Goal: Task Accomplishment & Management: Complete application form

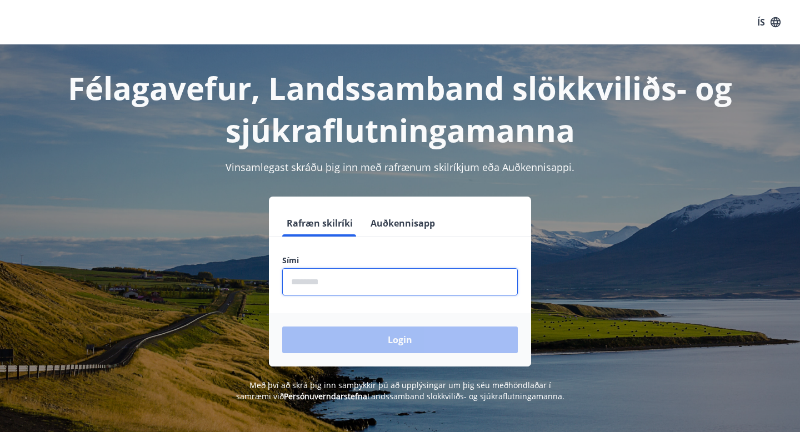
click at [347, 283] on input "phone" at bounding box center [400, 281] width 236 height 27
click at [372, 282] on input "phone" at bounding box center [400, 281] width 236 height 27
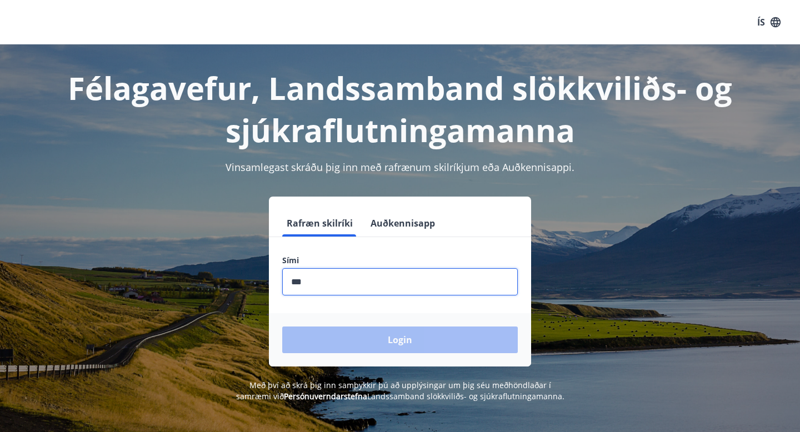
type input "********"
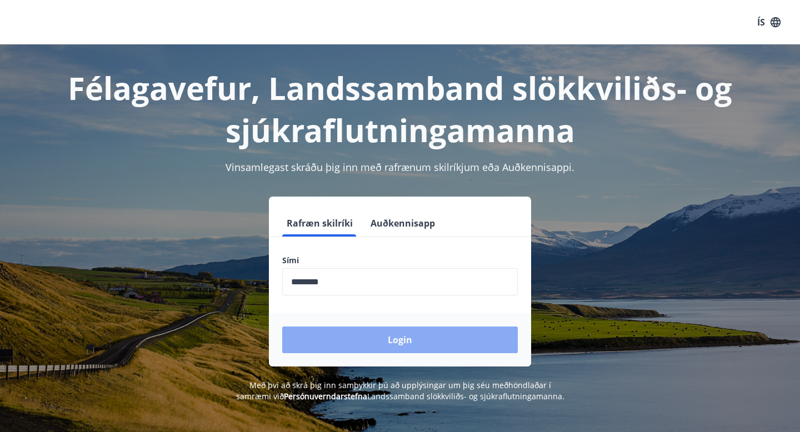
click at [385, 340] on button "Login" at bounding box center [400, 340] width 236 height 27
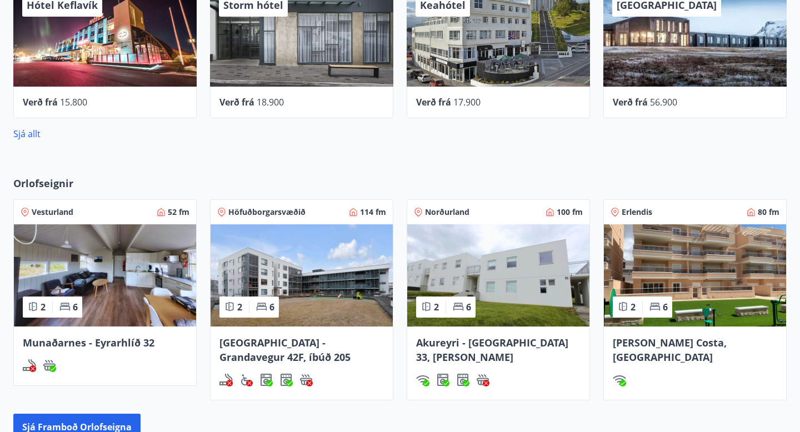
scroll to position [468, 0]
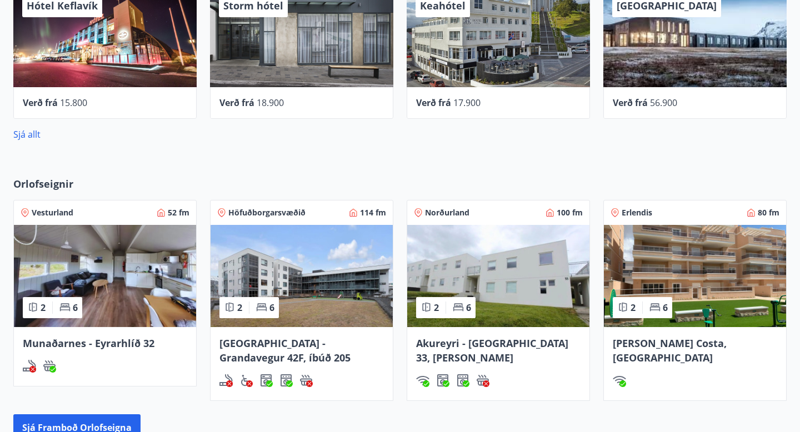
click at [714, 275] on img at bounding box center [695, 276] width 182 height 102
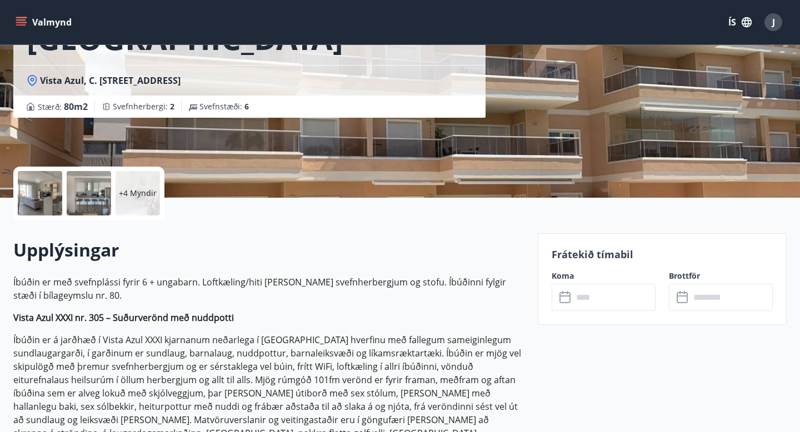
scroll to position [138, 0]
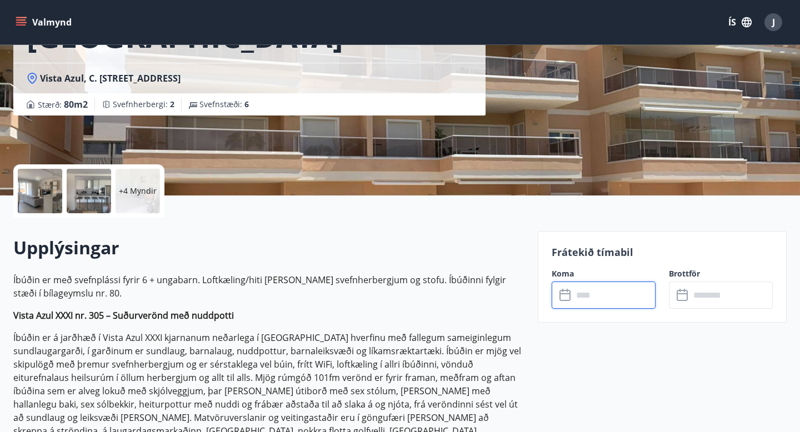
click at [600, 292] on input "text" at bounding box center [614, 295] width 83 height 27
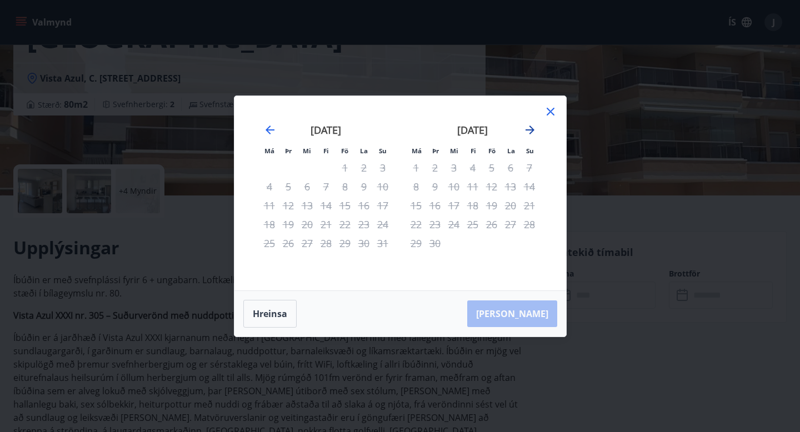
click at [529, 127] on icon "Move forward to switch to the next month." at bounding box center [530, 129] width 13 height 13
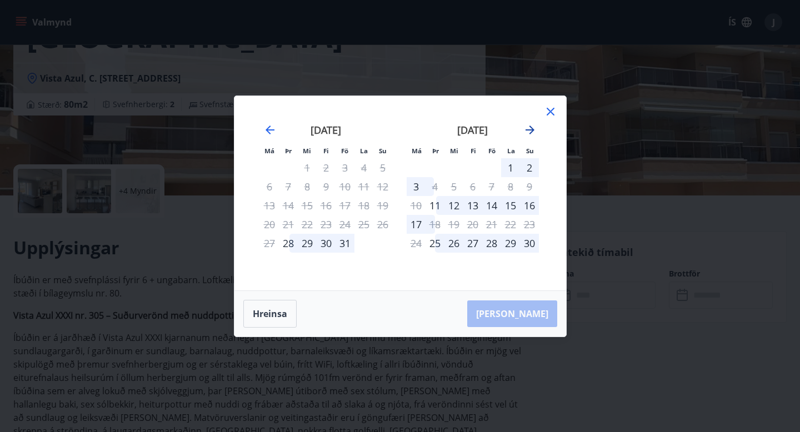
click at [529, 128] on icon "Move forward to switch to the next month." at bounding box center [530, 129] width 13 height 13
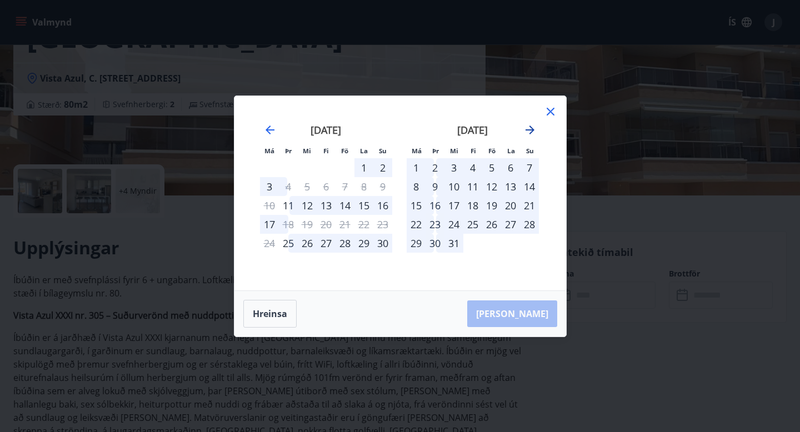
click at [529, 128] on icon "Move forward to switch to the next month." at bounding box center [530, 129] width 13 height 13
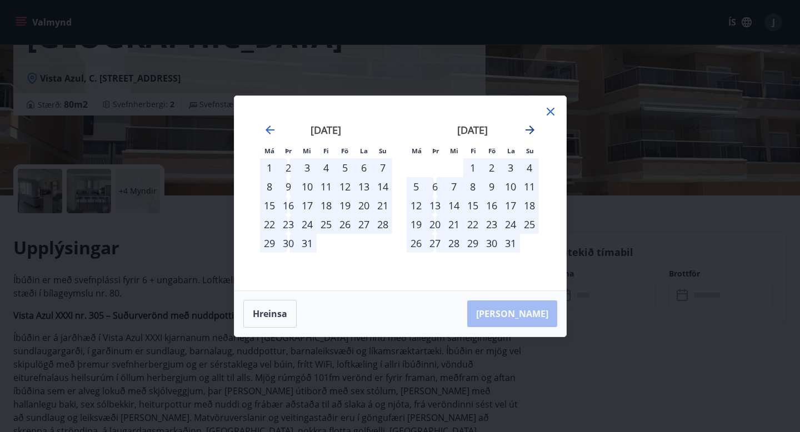
click at [529, 128] on icon "Move forward to switch to the next month." at bounding box center [530, 129] width 13 height 13
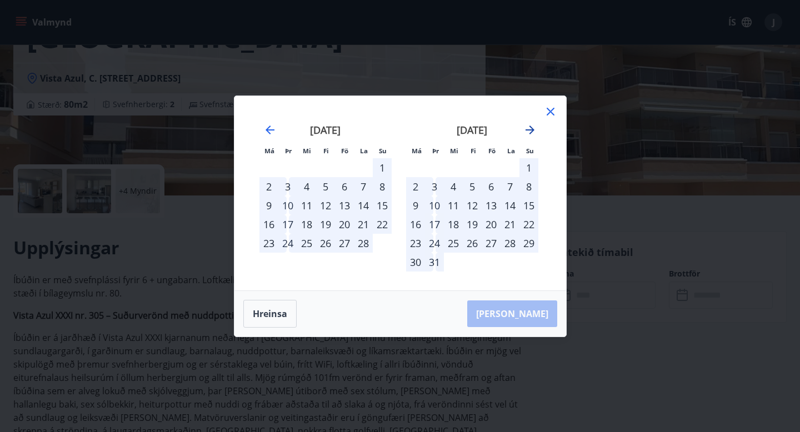
click at [529, 128] on icon "Move forward to switch to the next month." at bounding box center [530, 129] width 13 height 13
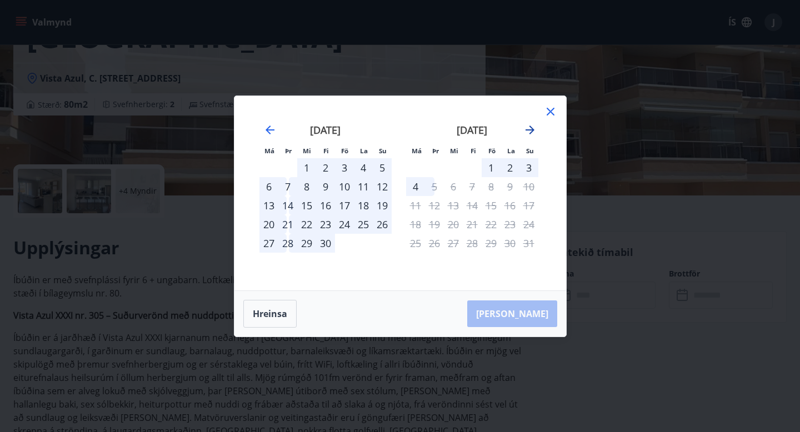
click at [529, 128] on icon "Move forward to switch to the next month." at bounding box center [530, 129] width 13 height 13
click at [553, 113] on icon at bounding box center [550, 111] width 13 height 13
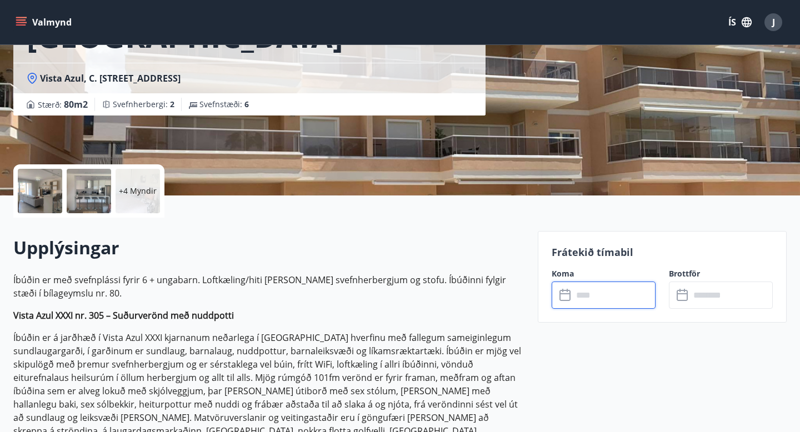
scroll to position [0, 0]
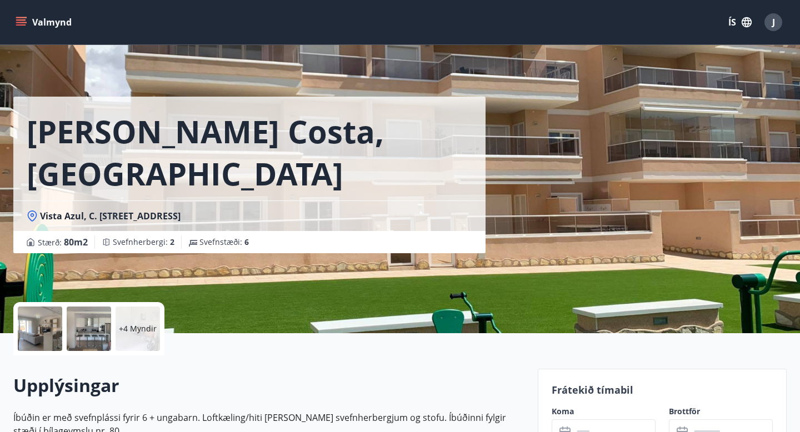
click at [27, 17] on button "Valmynd" at bounding box center [44, 22] width 63 height 20
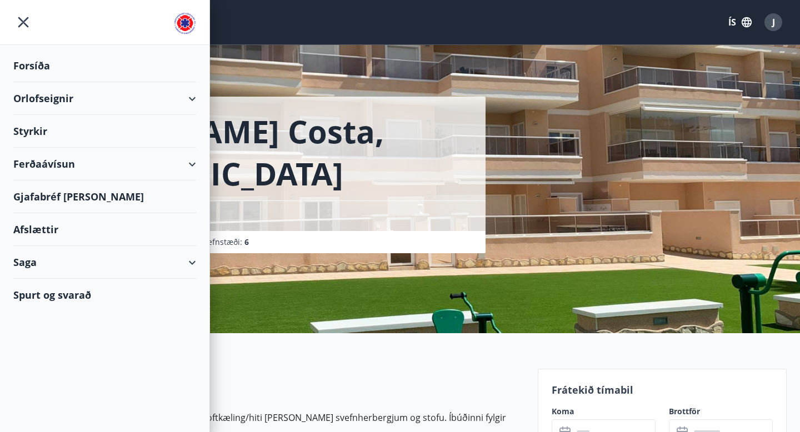
click at [41, 82] on div "Styrkir" at bounding box center [104, 65] width 183 height 33
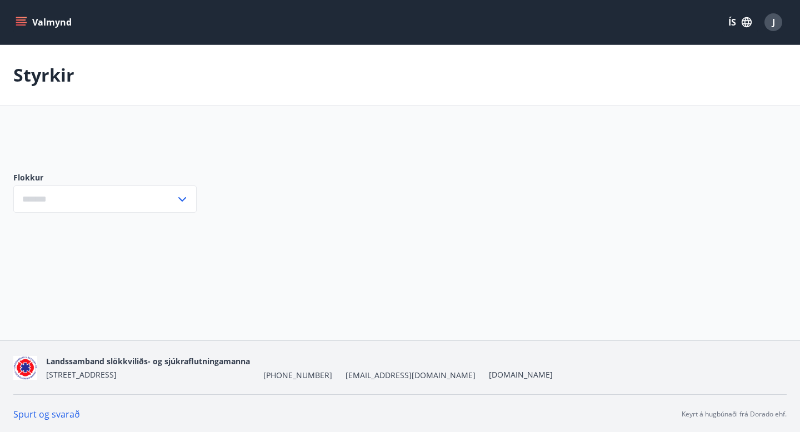
type input "***"
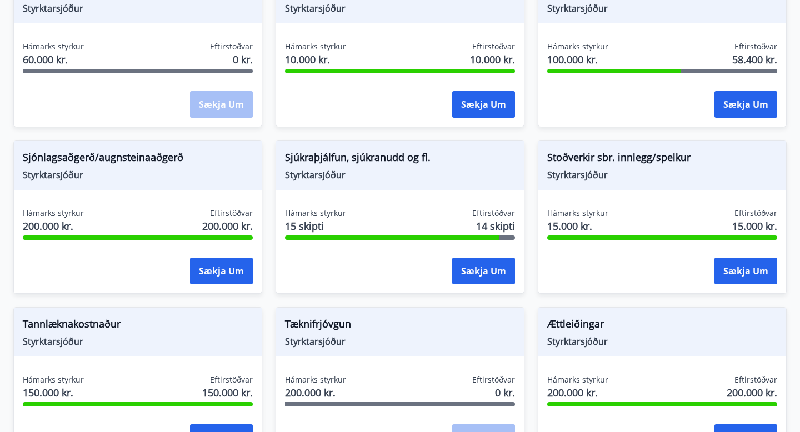
scroll to position [1103, 0]
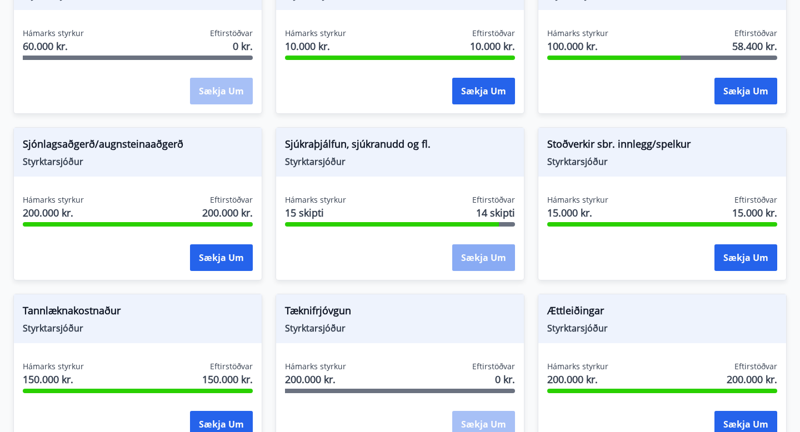
click at [490, 260] on button "Sækja um" at bounding box center [483, 258] width 63 height 27
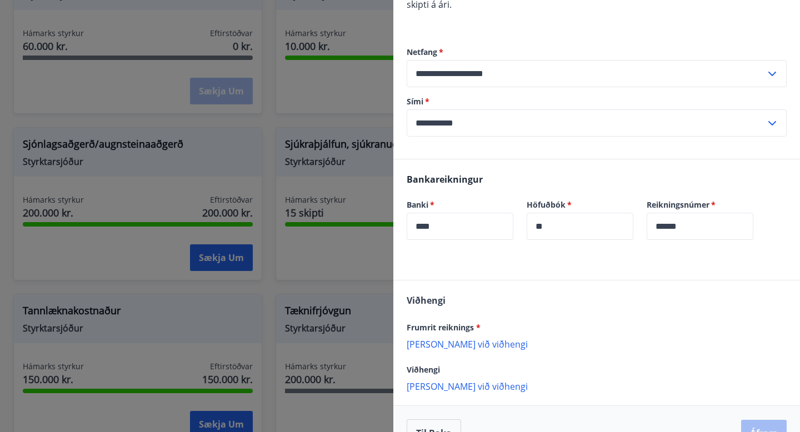
scroll to position [188, 0]
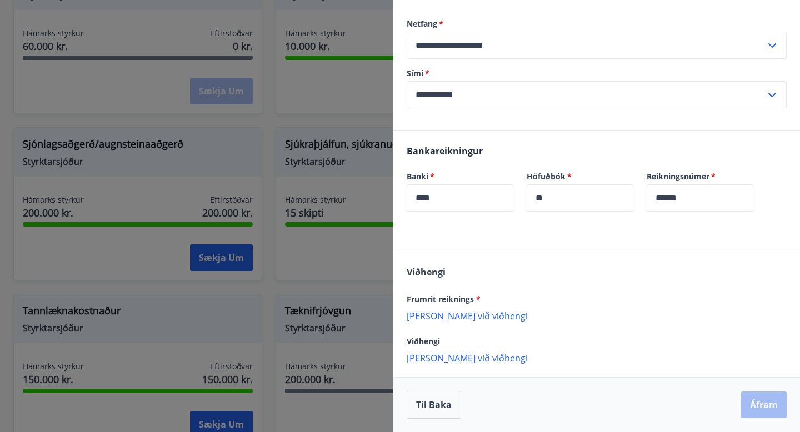
click at [459, 316] on p "[PERSON_NAME] við viðhengi" at bounding box center [597, 315] width 380 height 11
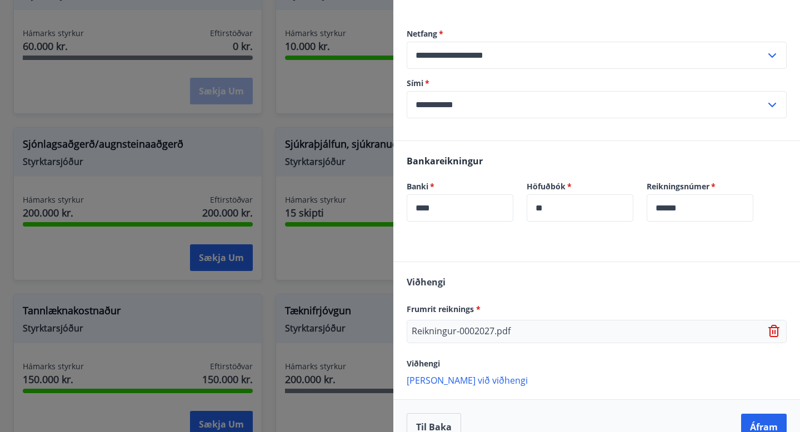
scroll to position [200, 0]
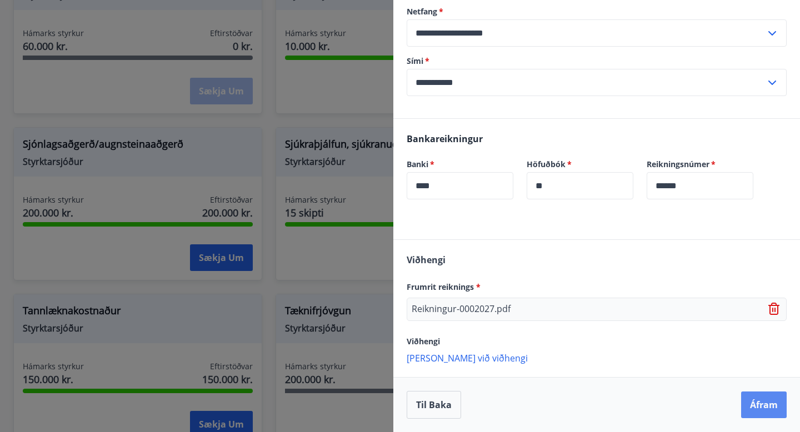
click at [758, 411] on button "Áfram" at bounding box center [765, 405] width 46 height 27
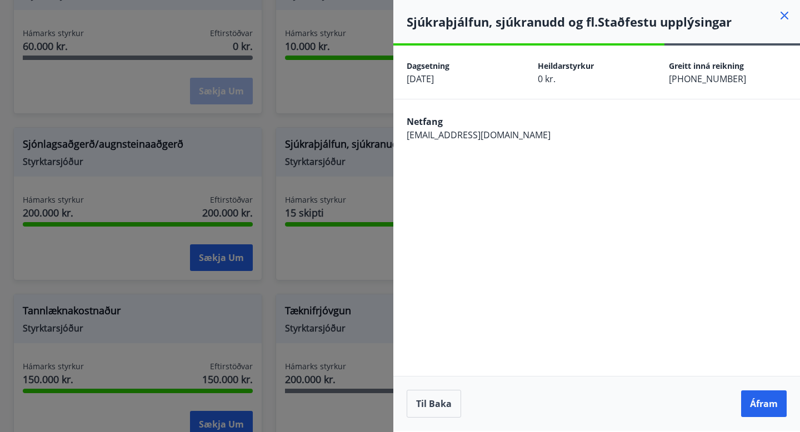
scroll to position [0, 0]
click at [772, 406] on button "Áfram" at bounding box center [765, 404] width 46 height 27
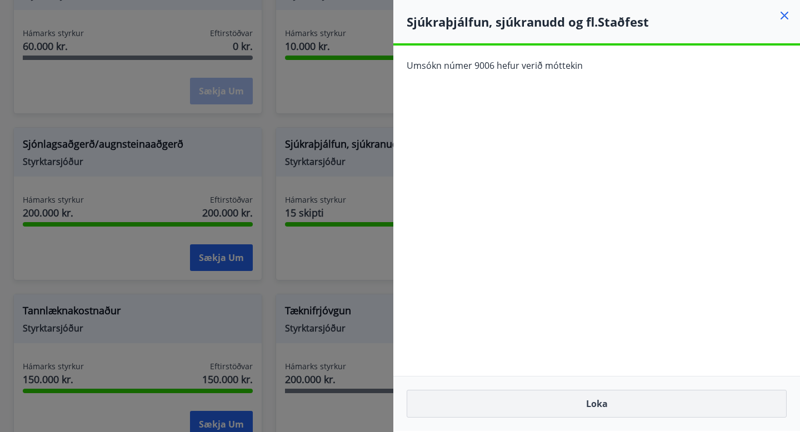
click at [635, 408] on button "Loka" at bounding box center [597, 404] width 380 height 28
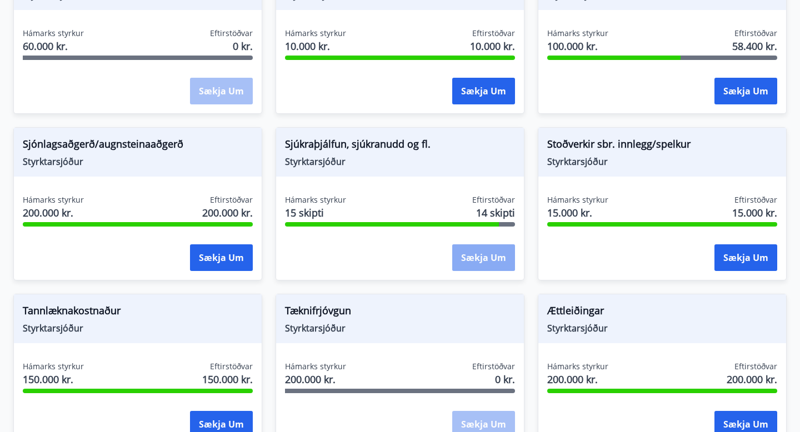
click at [478, 257] on button "Sækja um" at bounding box center [483, 258] width 63 height 27
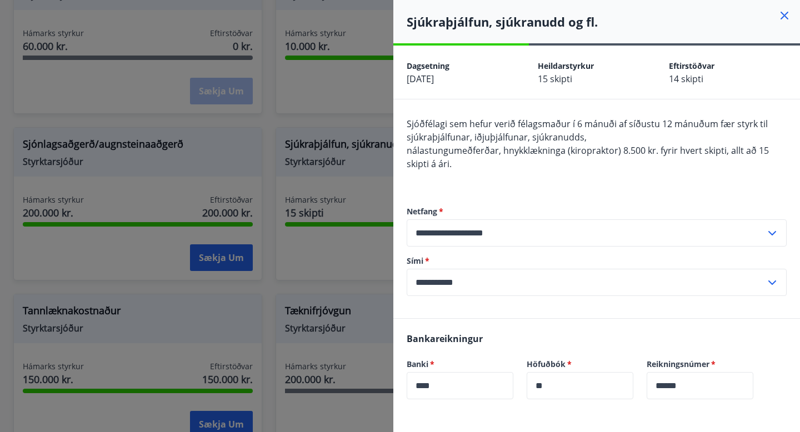
scroll to position [188, 0]
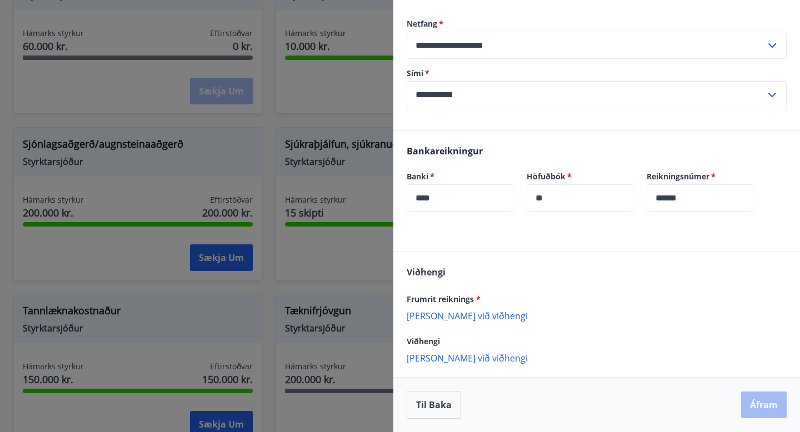
click at [454, 313] on p "[PERSON_NAME] við viðhengi" at bounding box center [597, 315] width 380 height 11
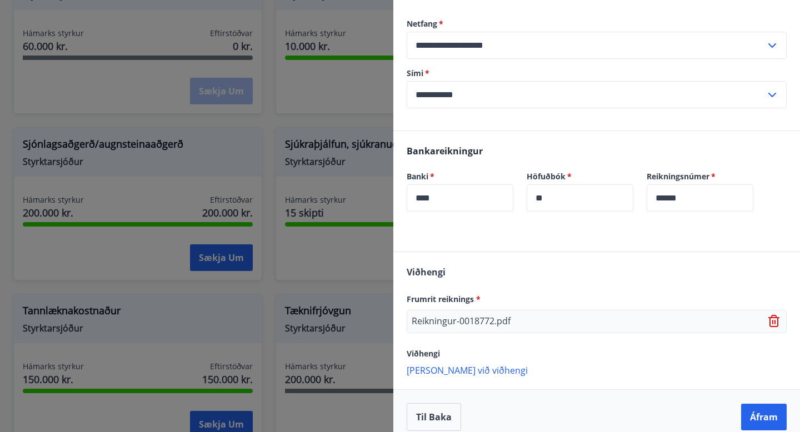
scroll to position [200, 0]
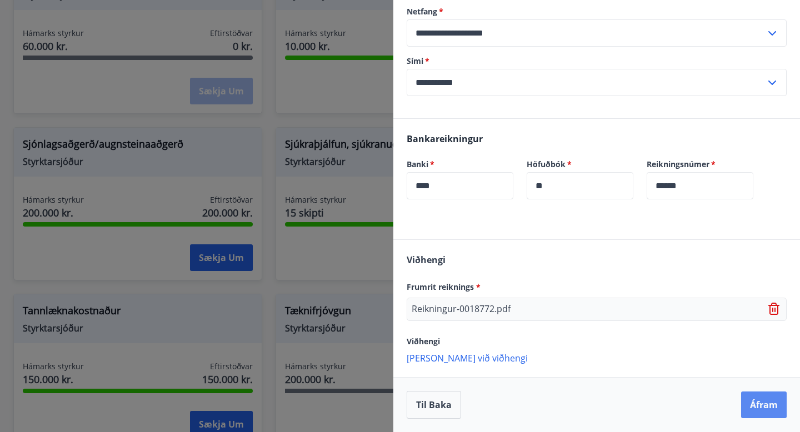
click at [760, 407] on button "Áfram" at bounding box center [765, 405] width 46 height 27
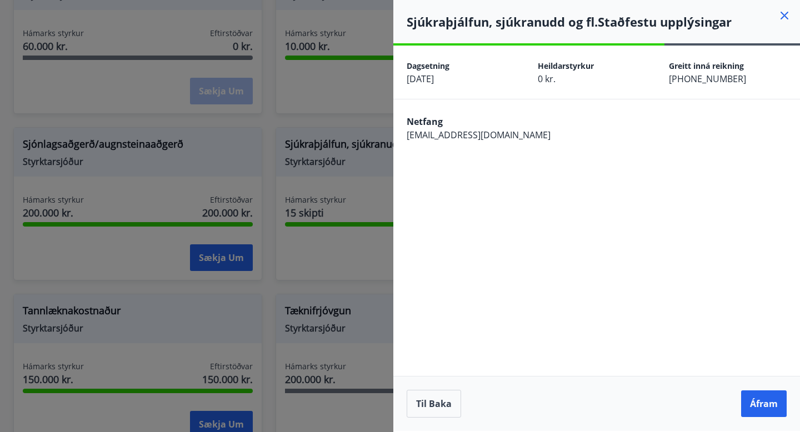
scroll to position [0, 0]
click at [769, 403] on button "Áfram" at bounding box center [765, 404] width 46 height 27
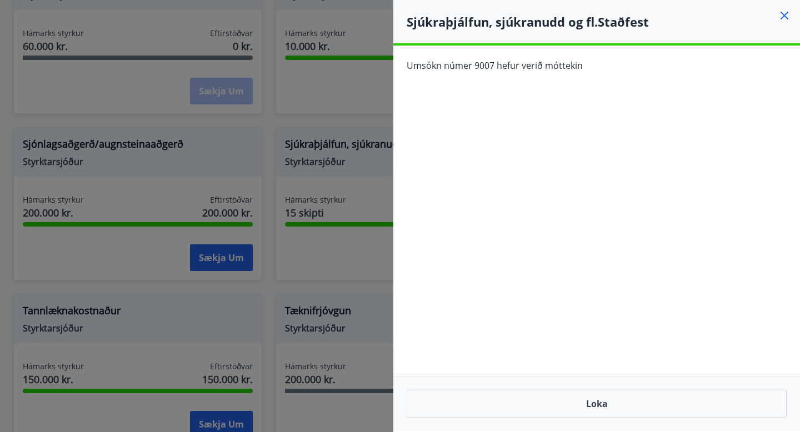
click at [786, 19] on icon at bounding box center [784, 15] width 13 height 13
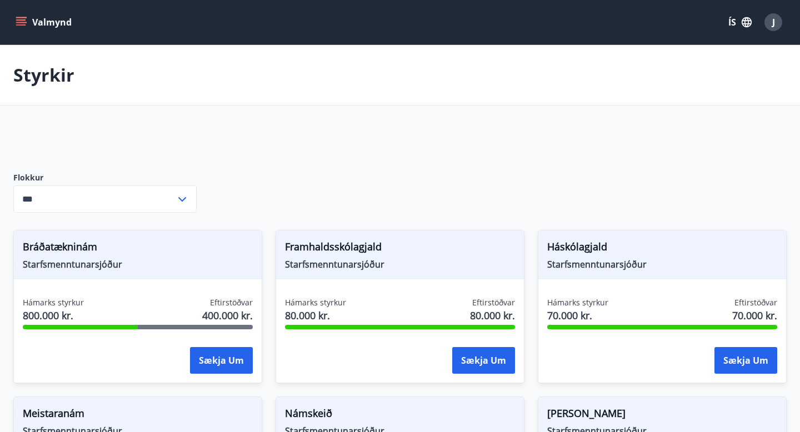
click at [136, 196] on input "***" at bounding box center [94, 199] width 162 height 27
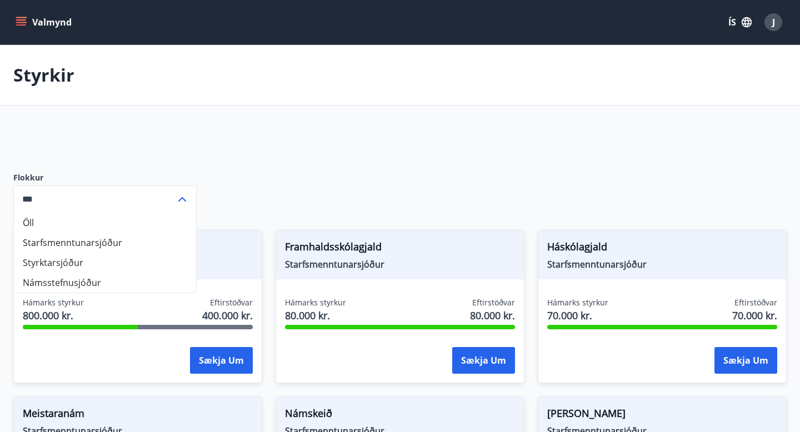
click at [136, 196] on input "***" at bounding box center [94, 199] width 162 height 27
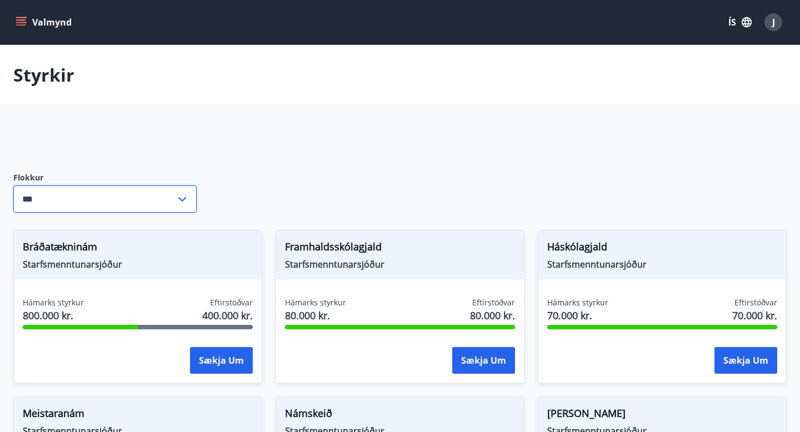
click at [51, 78] on p "Styrkir" at bounding box center [43, 75] width 61 height 24
click at [776, 30] on div "J" at bounding box center [774, 22] width 18 height 18
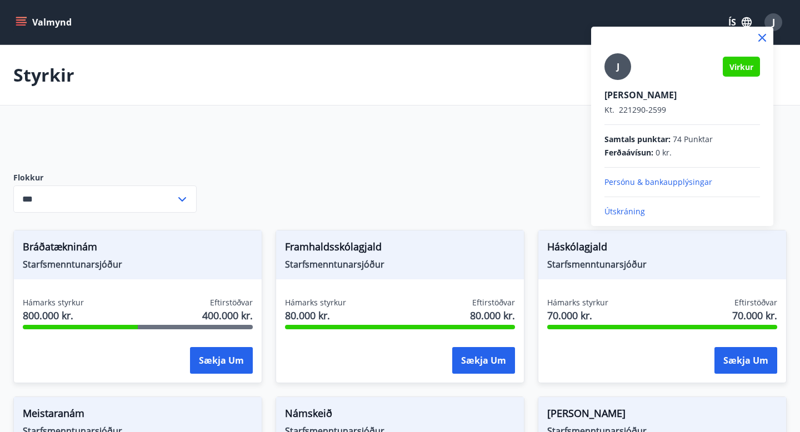
click at [620, 88] on div "[PERSON_NAME]. 221290-2599 Samtals punktar : 74 Punktar Ferðaávísun : 0 kr. Per…" at bounding box center [683, 135] width 156 height 164
click at [55, 26] on div at bounding box center [400, 216] width 800 height 432
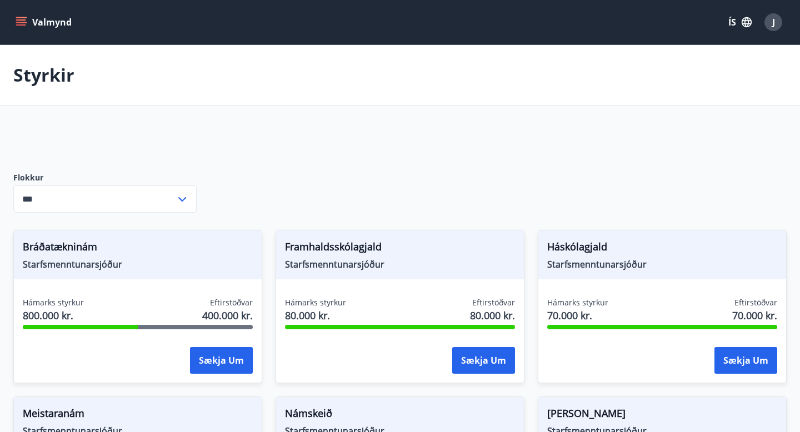
click at [55, 26] on button "Valmynd" at bounding box center [44, 22] width 63 height 20
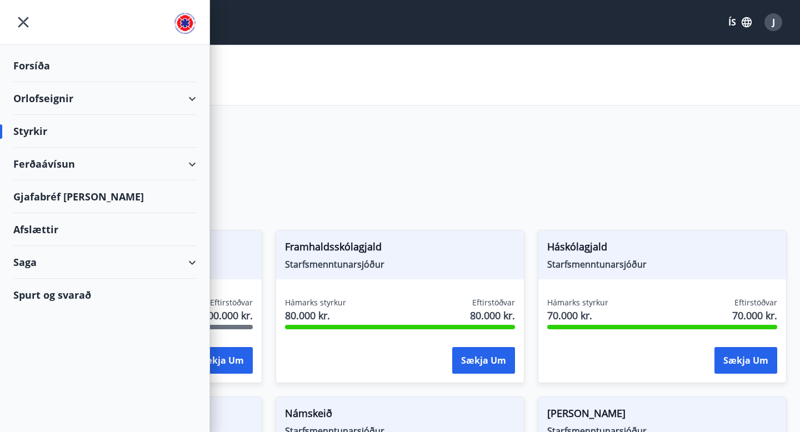
click at [36, 65] on div "Forsíða" at bounding box center [104, 65] width 183 height 33
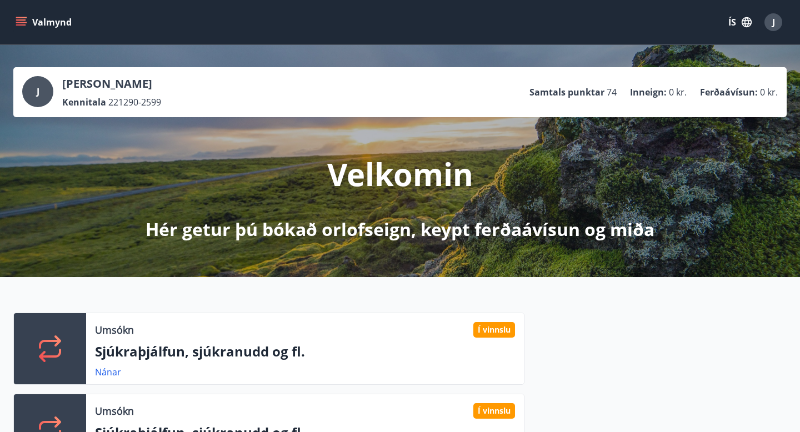
click at [48, 29] on button "Valmynd" at bounding box center [44, 22] width 63 height 20
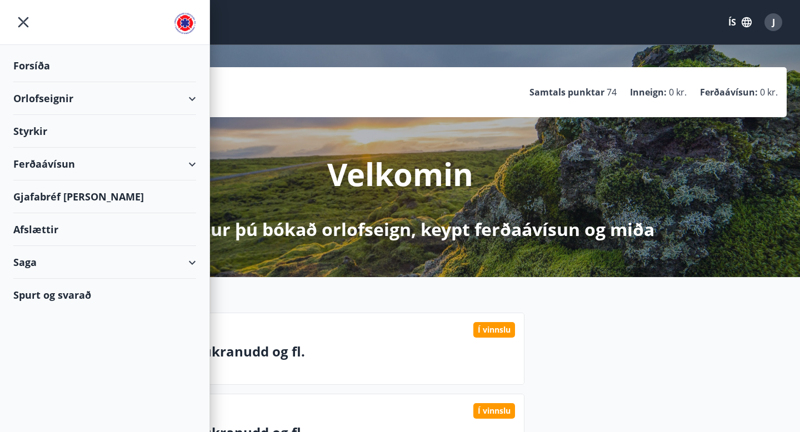
click at [33, 265] on div "Saga" at bounding box center [104, 262] width 183 height 33
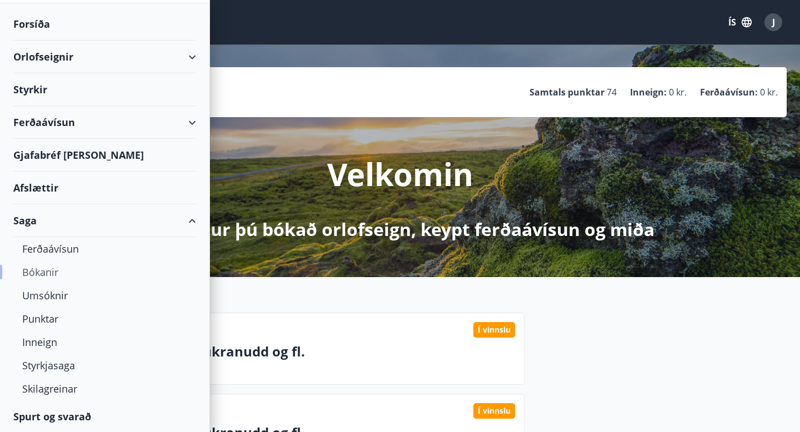
scroll to position [42, 0]
click at [52, 293] on div "Umsóknir" at bounding box center [104, 294] width 165 height 23
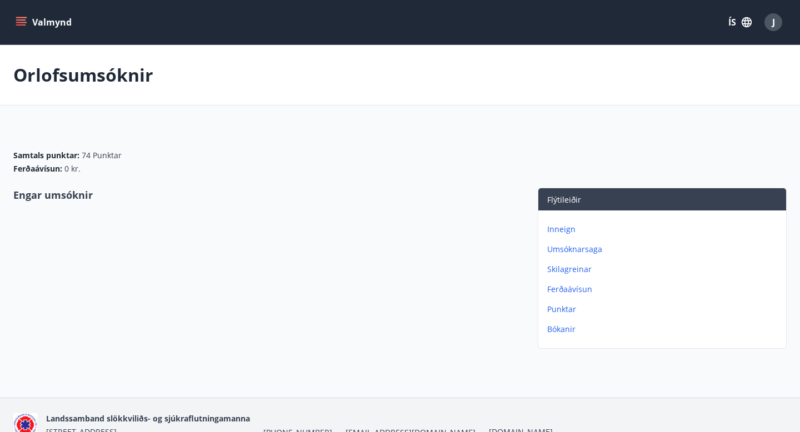
click at [558, 228] on p "Inneign" at bounding box center [665, 229] width 235 height 11
click at [576, 250] on p "Skilagreinar" at bounding box center [665, 249] width 235 height 11
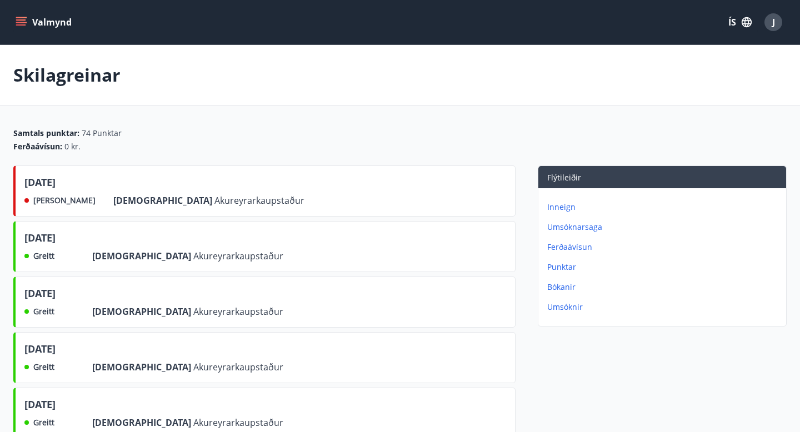
click at [559, 308] on p "Umsóknir" at bounding box center [665, 307] width 235 height 11
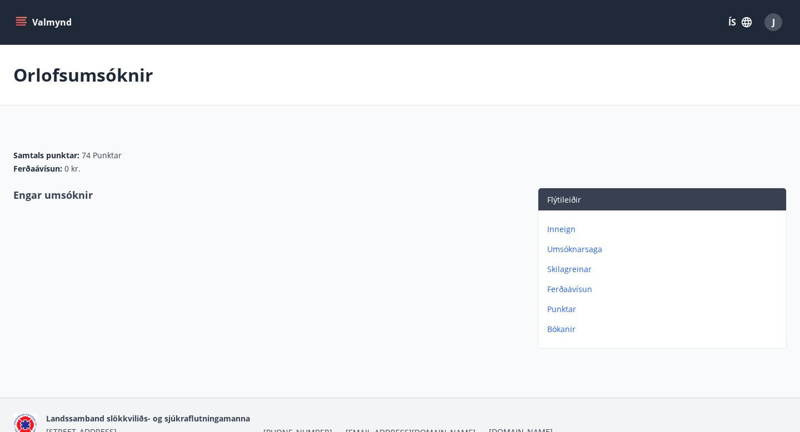
click at [563, 227] on p "Inneign" at bounding box center [665, 229] width 235 height 11
click at [567, 230] on p "Umsóknarsaga" at bounding box center [665, 229] width 235 height 11
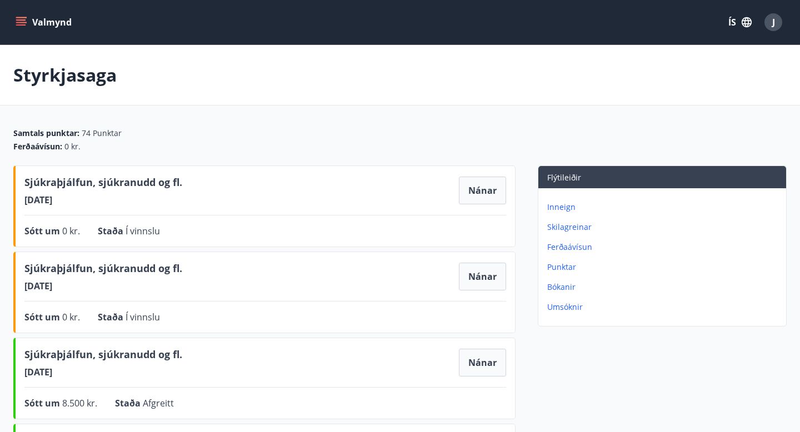
click at [24, 23] on icon "menu" at bounding box center [22, 22] width 12 height 1
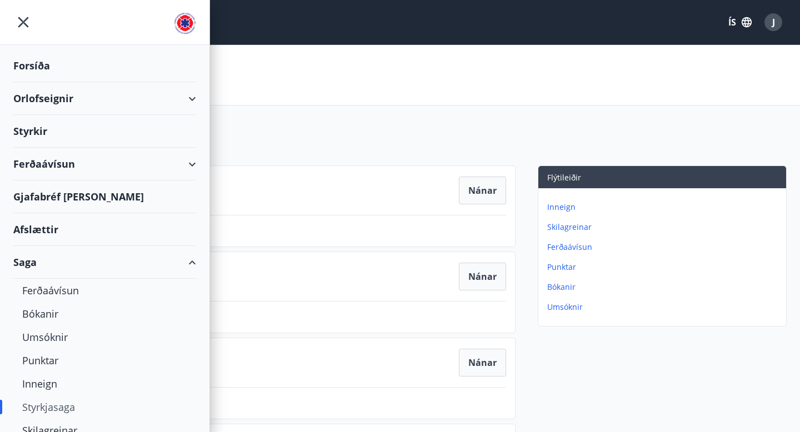
click at [36, 82] on div "Styrkir" at bounding box center [104, 65] width 183 height 33
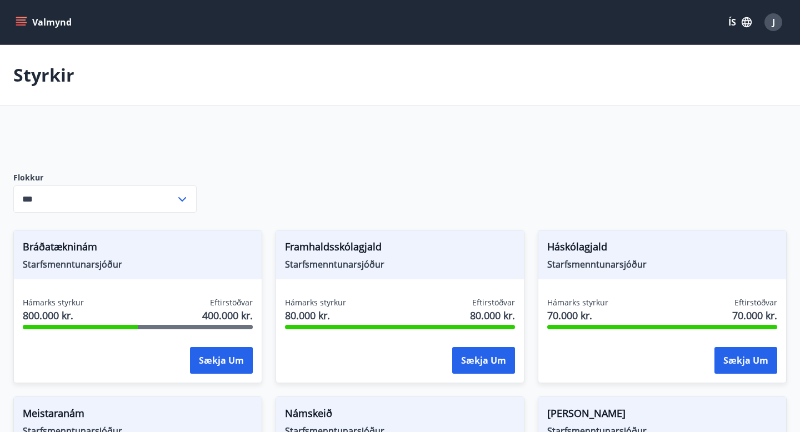
type input "***"
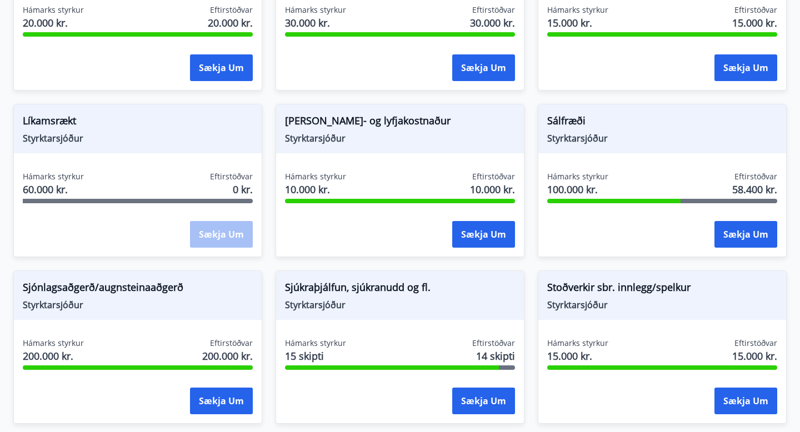
scroll to position [959, 0]
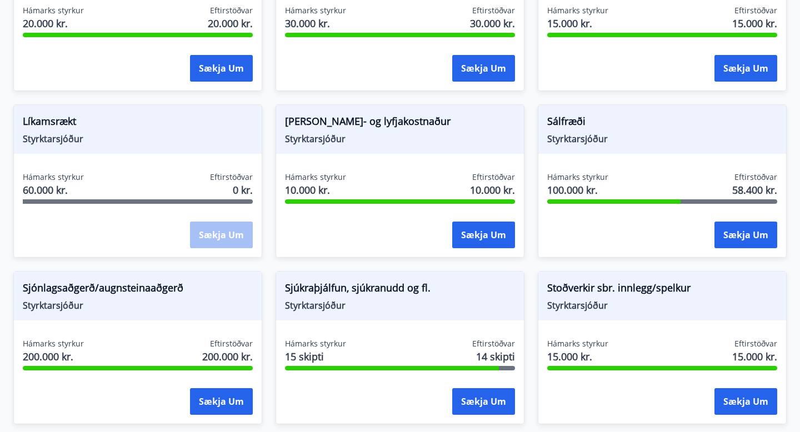
click at [562, 124] on span "Sálfræði" at bounding box center [663, 123] width 230 height 19
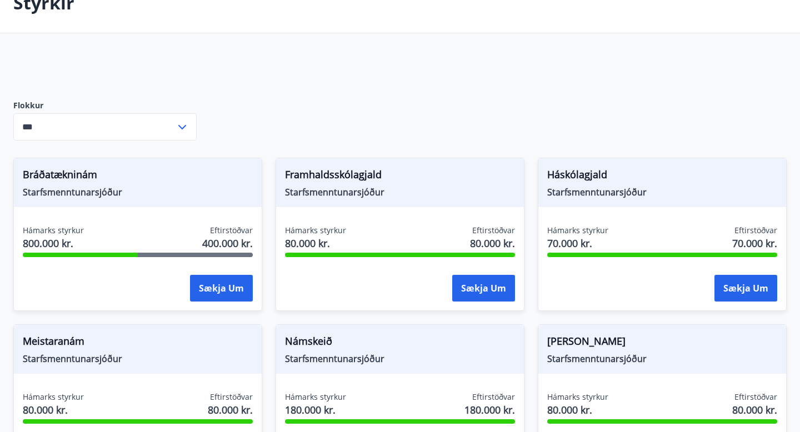
scroll to position [0, 0]
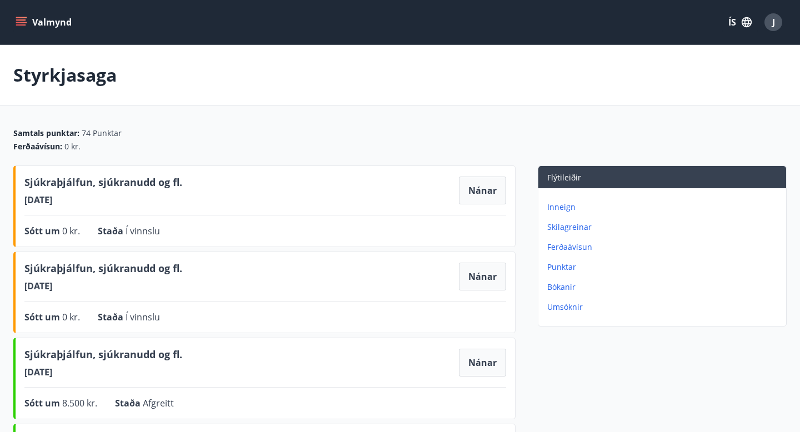
click at [24, 21] on icon "menu" at bounding box center [21, 22] width 11 height 11
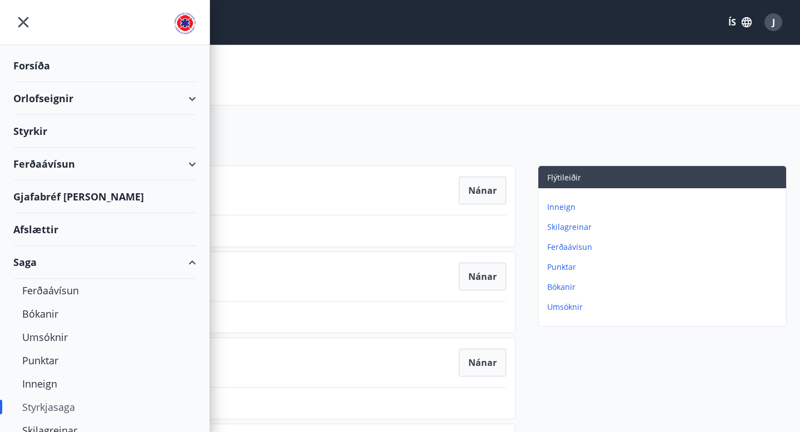
click at [29, 82] on div "Styrkir" at bounding box center [104, 65] width 183 height 33
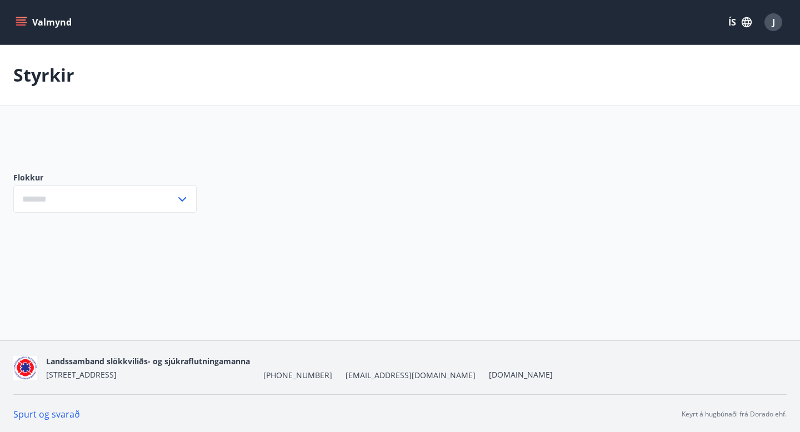
type input "***"
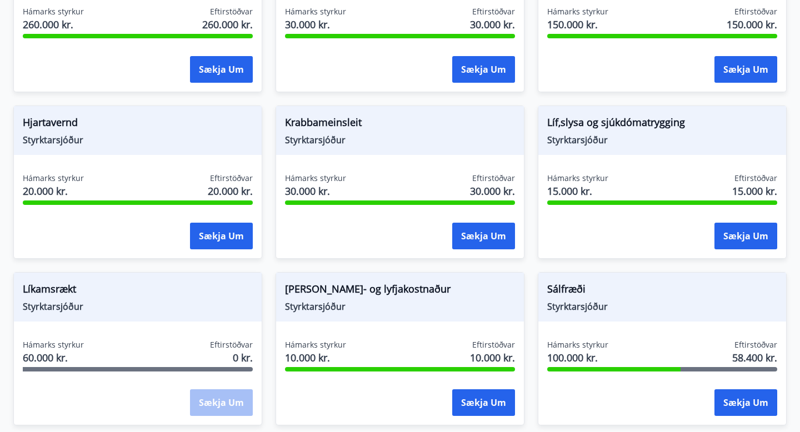
scroll to position [824, 0]
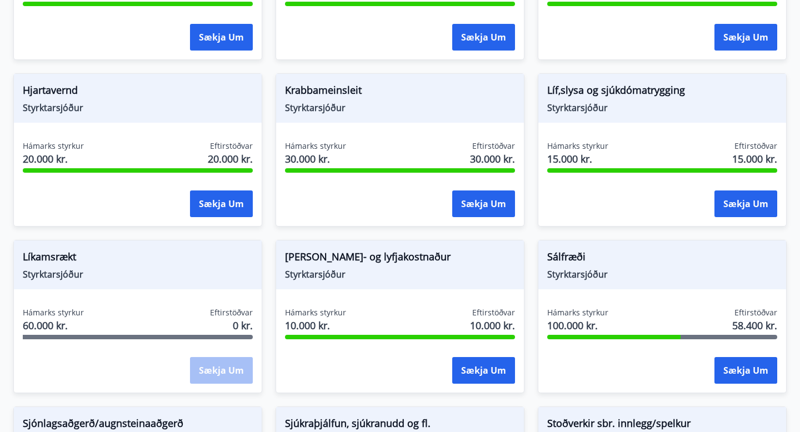
click at [564, 254] on span "Sálfræði" at bounding box center [663, 259] width 230 height 19
click at [588, 362] on div "Sækja um" at bounding box center [663, 371] width 230 height 28
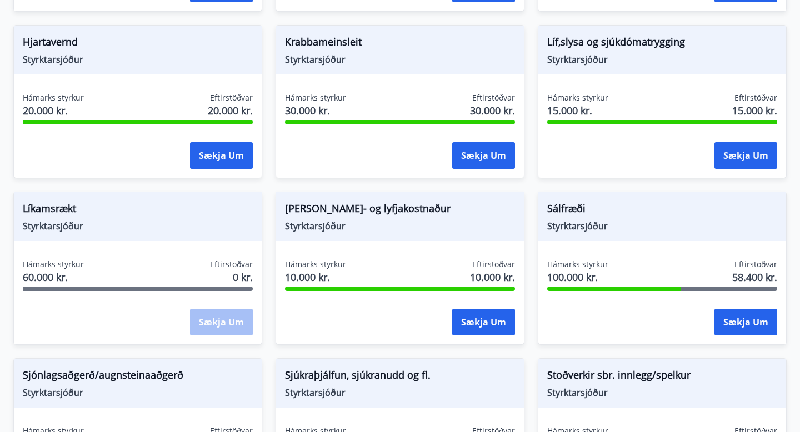
scroll to position [878, 0]
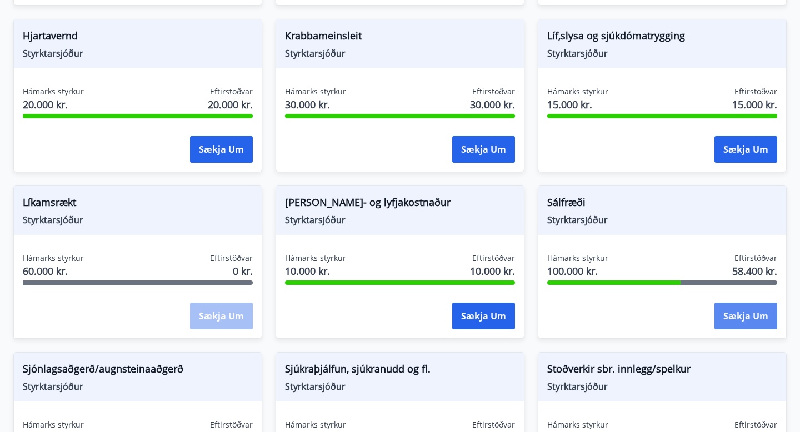
click at [749, 309] on button "Sækja um" at bounding box center [746, 316] width 63 height 27
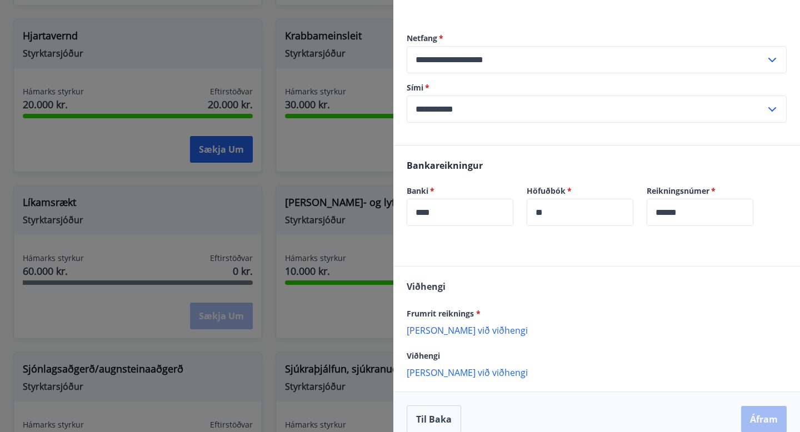
scroll to position [188, 0]
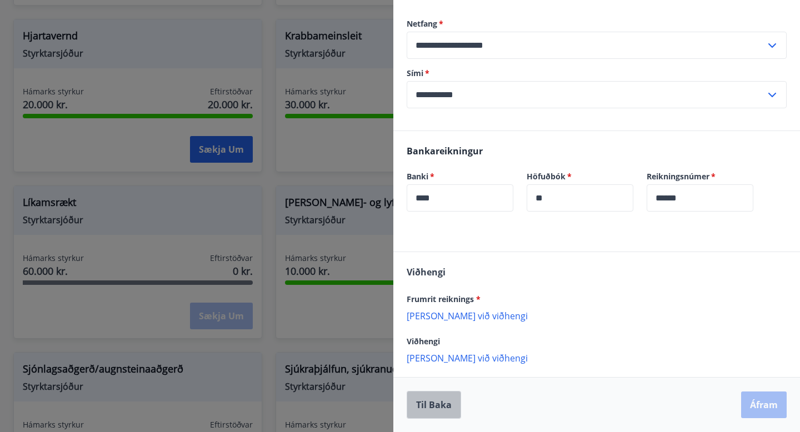
click at [432, 404] on button "Til baka" at bounding box center [434, 405] width 54 height 28
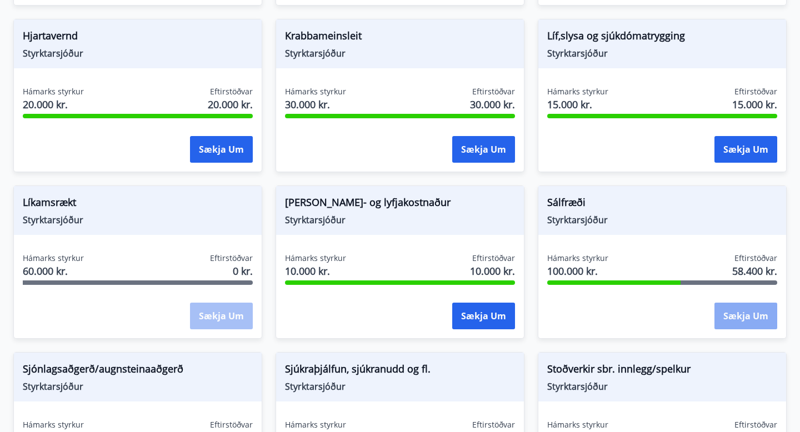
click at [738, 320] on button "Sækja um" at bounding box center [746, 316] width 63 height 27
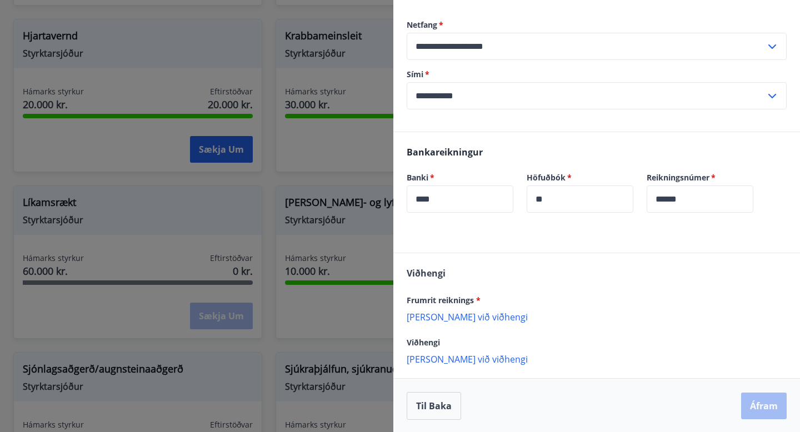
scroll to position [188, 0]
click at [450, 319] on p "[PERSON_NAME] við viðhengi" at bounding box center [597, 315] width 380 height 11
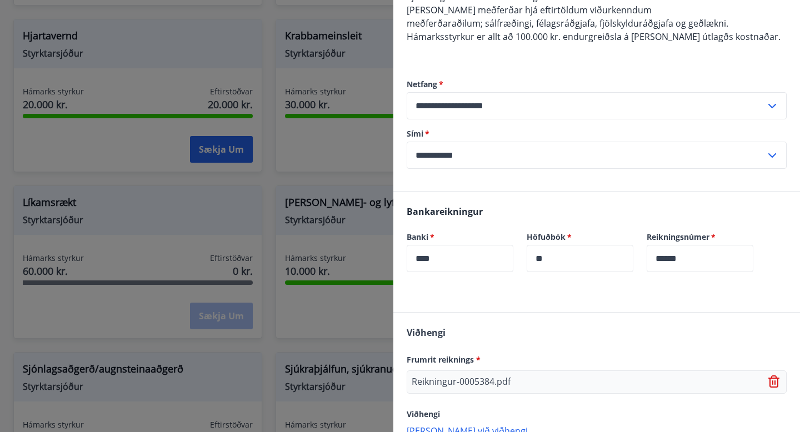
scroll to position [200, 0]
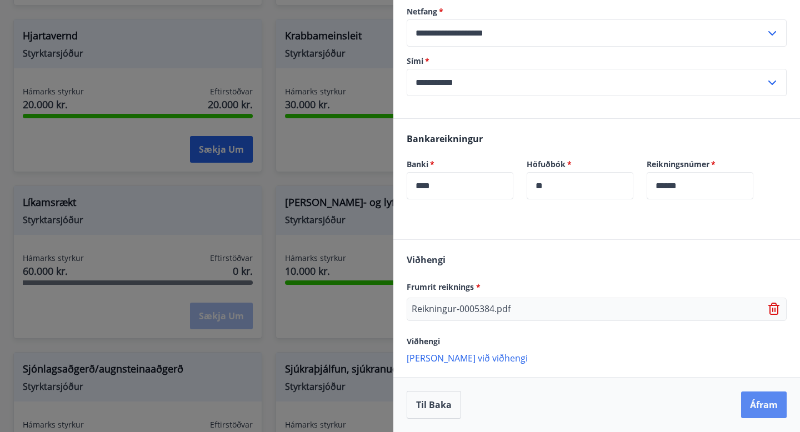
click at [761, 406] on button "Áfram" at bounding box center [765, 405] width 46 height 27
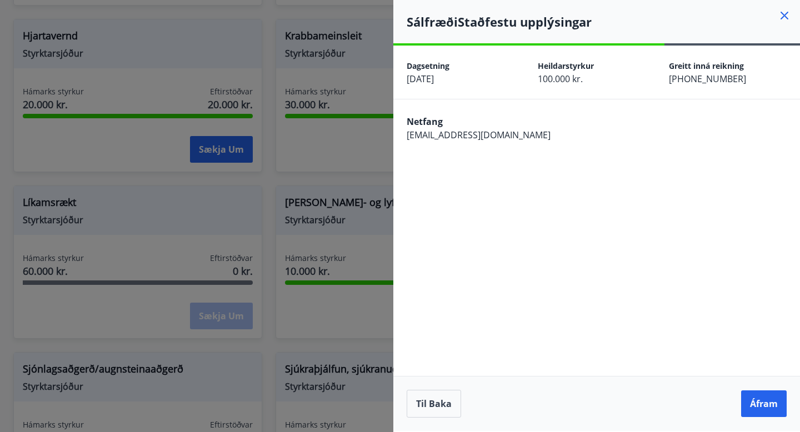
scroll to position [0, 0]
click at [762, 406] on button "Áfram" at bounding box center [765, 404] width 46 height 27
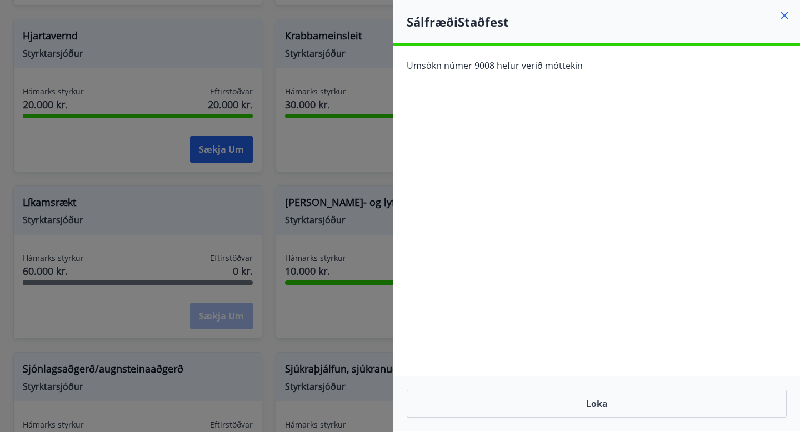
click at [784, 11] on icon at bounding box center [784, 15] width 13 height 13
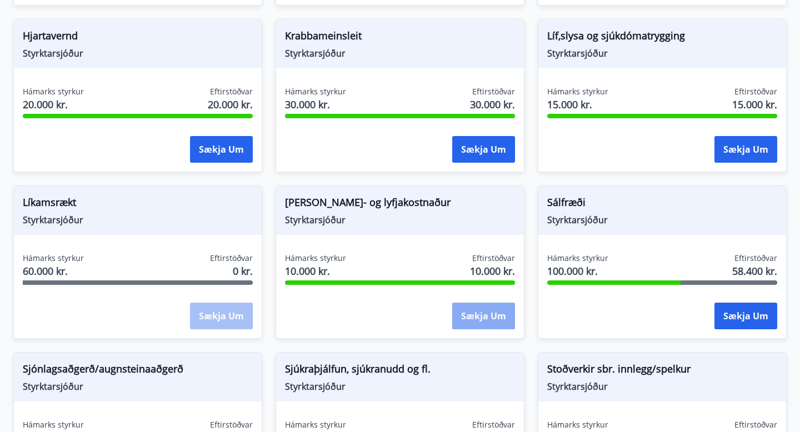
click at [474, 324] on button "Sækja um" at bounding box center [483, 316] width 63 height 27
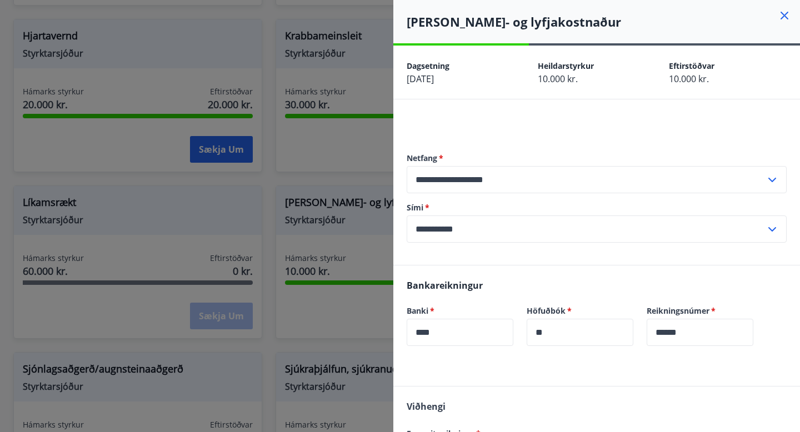
click at [784, 22] on h4 "[PERSON_NAME]- og lyfjakostnaður" at bounding box center [604, 21] width 394 height 17
click at [784, 16] on icon at bounding box center [785, 16] width 8 height 8
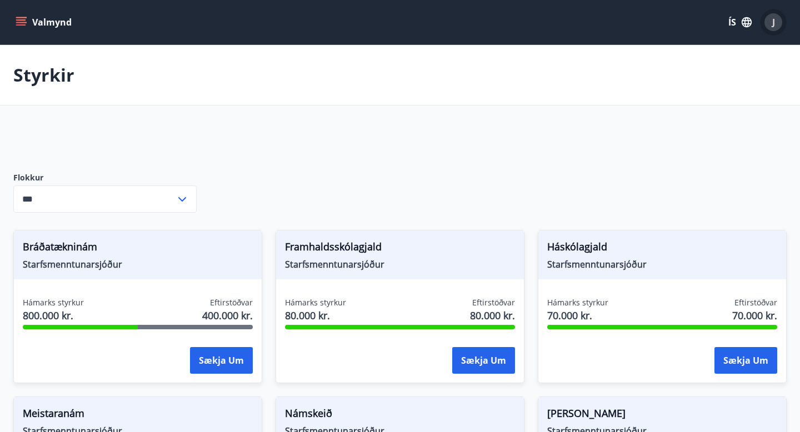
click at [775, 28] on span "J" at bounding box center [774, 22] width 3 height 12
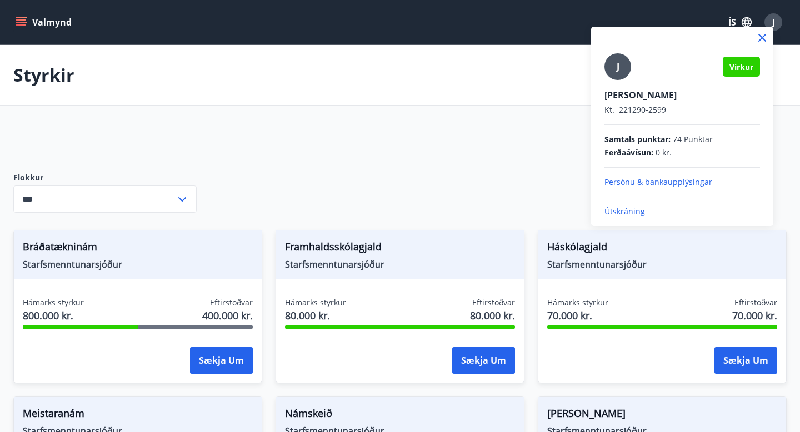
click at [616, 215] on p "Útskráning" at bounding box center [683, 211] width 156 height 11
